Goal: Task Accomplishment & Management: Manage account settings

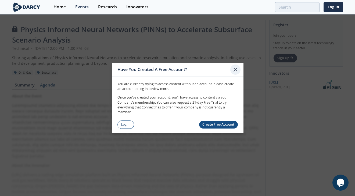
click at [235, 67] on icon at bounding box center [235, 70] width 6 height 6
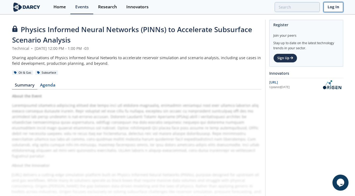
click at [332, 5] on link "Log In" at bounding box center [333, 7] width 20 height 10
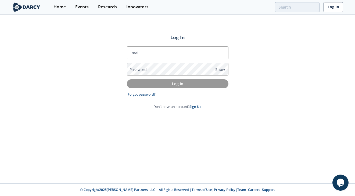
type input "corina@darcypartners.com"
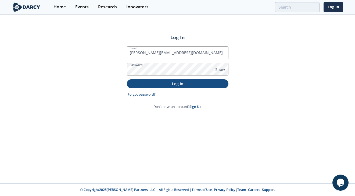
click at [194, 84] on p "Log In" at bounding box center [177, 84] width 94 height 6
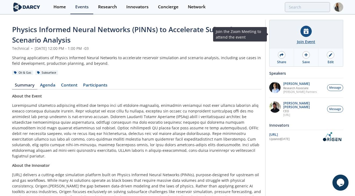
click at [304, 32] on icon at bounding box center [305, 31] width 5 height 6
